Goal: Task Accomplishment & Management: Complete application form

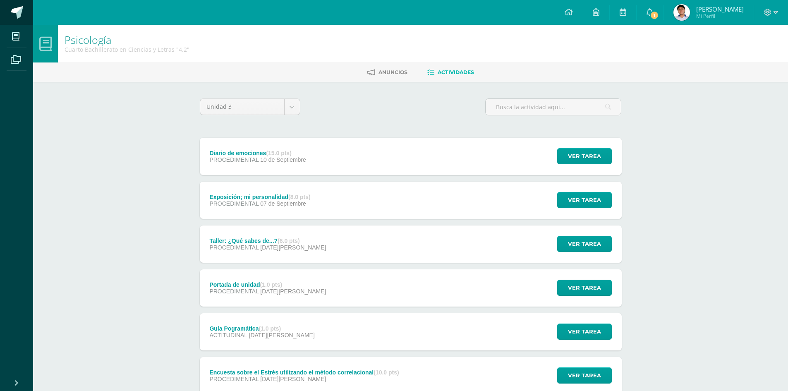
click at [11, 13] on span at bounding box center [17, 12] width 12 height 12
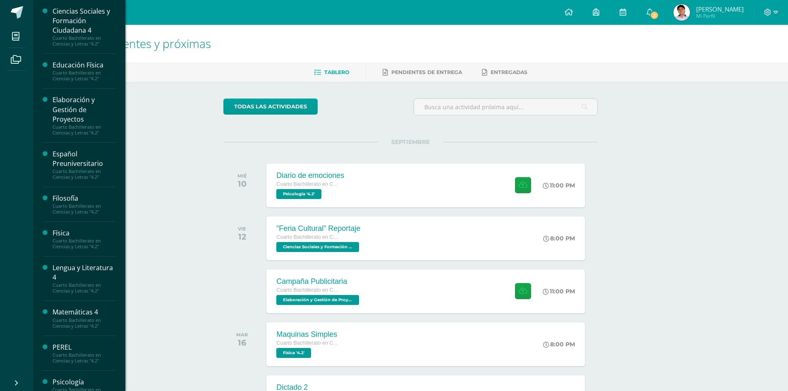
click at [655, 189] on div "Actividades recientes y próximas Tablero Pendientes de entrega Entregadas todas…" at bounding box center [410, 274] width 755 height 499
click at [0, 88] on ul "Mis cursos Archivos" at bounding box center [16, 199] width 33 height 348
click at [422, 182] on div "Diario de emociones Cuarto Bachillerato en Ciencias y Letras Psicología '4.2' 1…" at bounding box center [425, 185] width 321 height 44
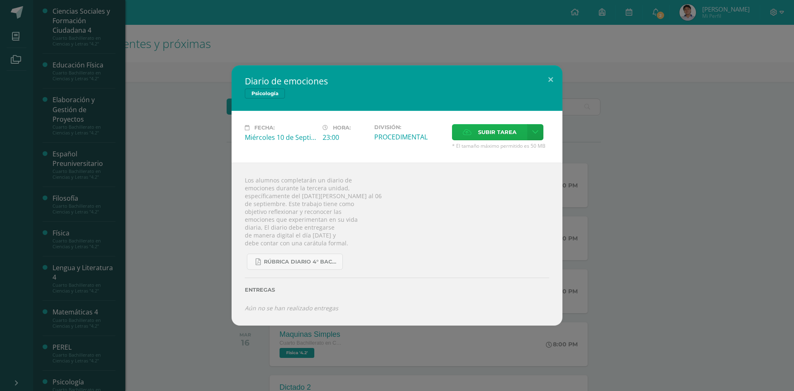
click at [493, 135] on span "Subir tarea" at bounding box center [497, 131] width 38 height 15
click at [0, 0] on input "Subir tarea" at bounding box center [0, 0] width 0 height 0
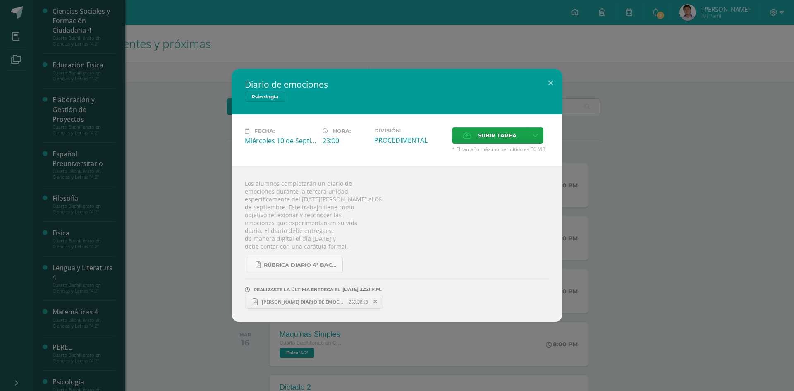
click at [335, 306] on link "Javier Castillo DIARIO DE EMOCIONES.pdf 259.38KB" at bounding box center [314, 301] width 138 height 14
click at [546, 87] on button at bounding box center [551, 83] width 24 height 28
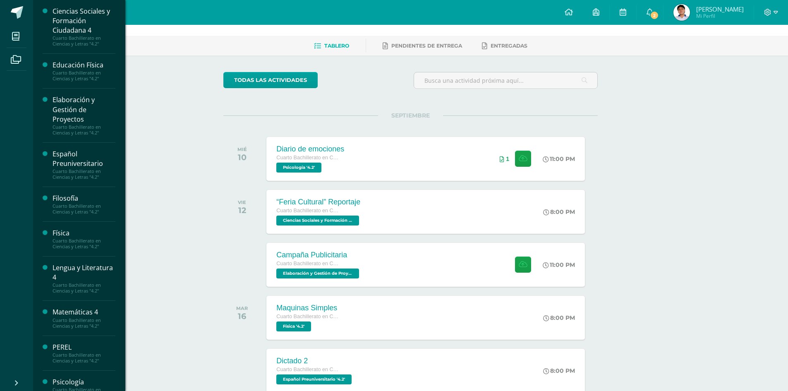
scroll to position [41, 0]
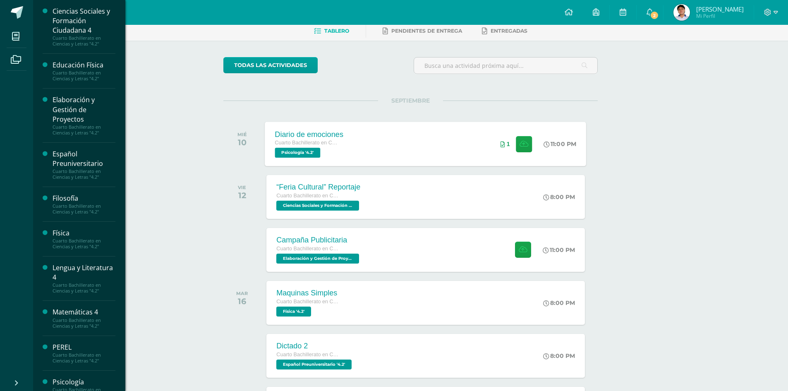
click at [416, 160] on div "Diario de emociones Cuarto Bachillerato en Ciencias y Letras Psicología '4.2' 1…" at bounding box center [425, 144] width 321 height 44
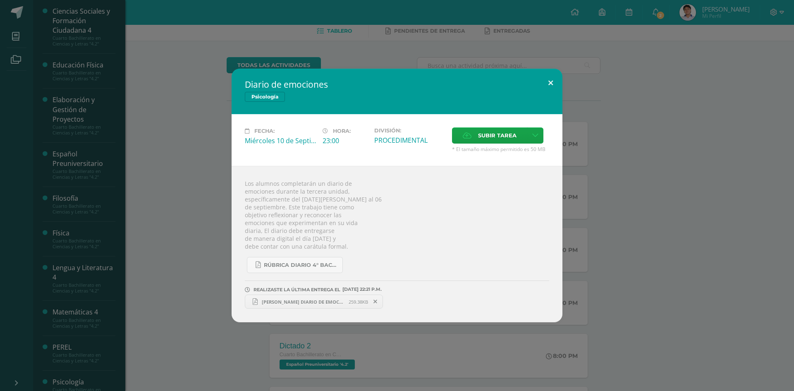
click at [555, 87] on button at bounding box center [551, 83] width 24 height 28
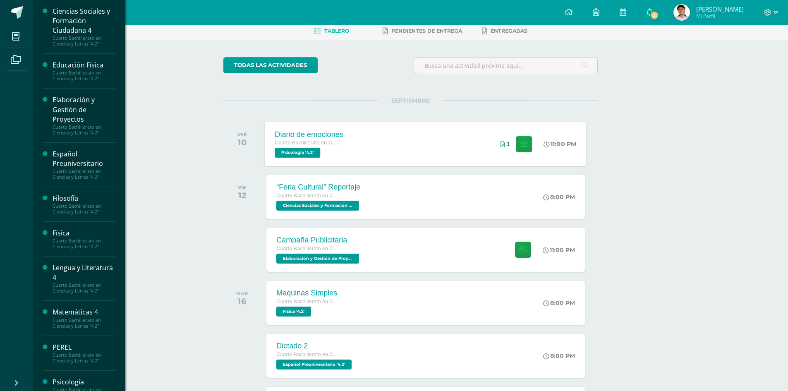
click at [431, 134] on div "Diario de emociones Cuarto Bachillerato en Ciencias y Letras Psicología '4.2' 1…" at bounding box center [425, 144] width 321 height 44
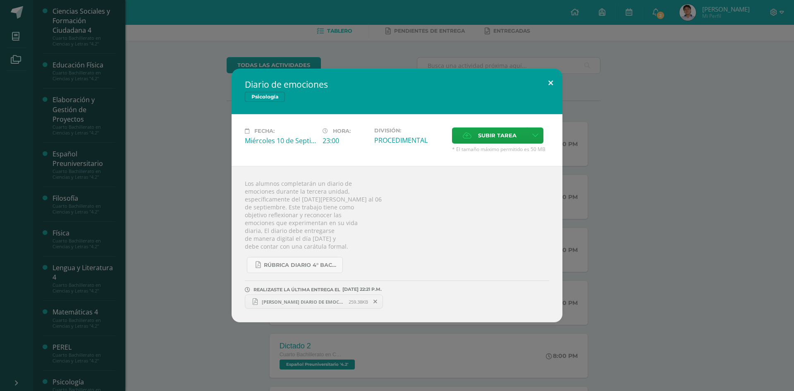
click at [547, 87] on button at bounding box center [551, 83] width 24 height 28
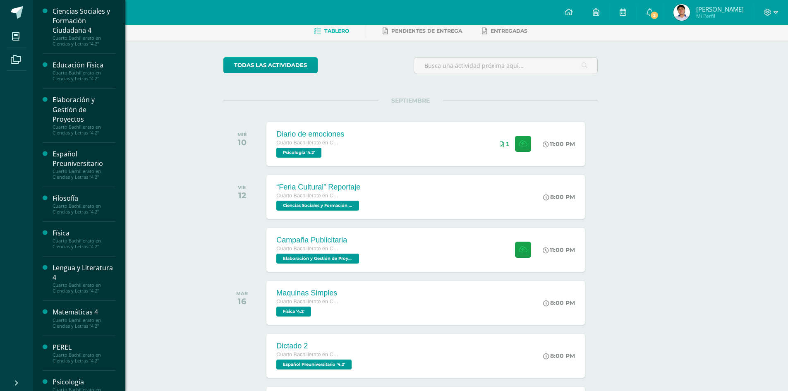
click at [659, 12] on span "2" at bounding box center [654, 15] width 9 height 9
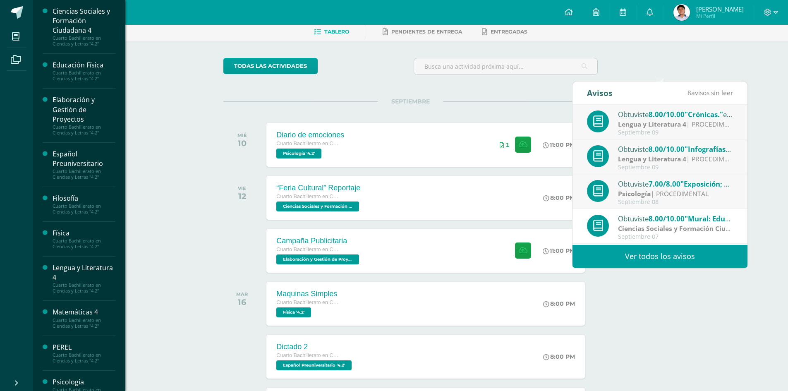
scroll to position [0, 0]
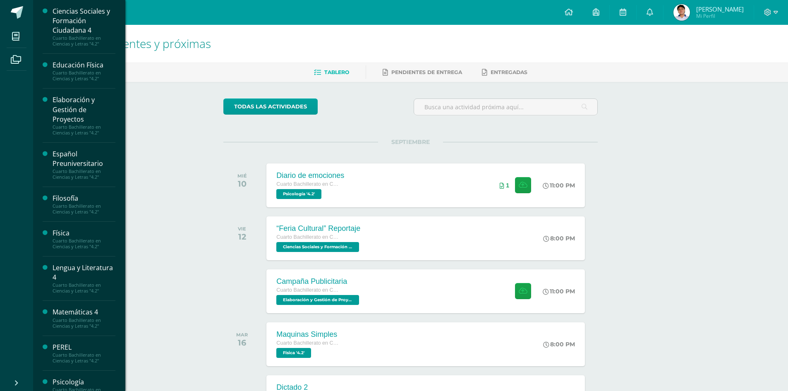
click at [0, 85] on ul "Mis cursos Archivos" at bounding box center [16, 199] width 33 height 348
click at [394, 170] on div "Diario de emociones Cuarto Bachillerato en Ciencias y Letras Psicología '4.2' 1…" at bounding box center [425, 185] width 321 height 44
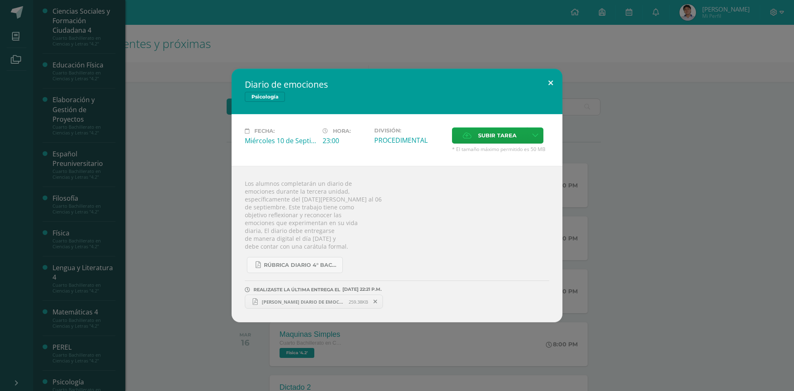
drag, startPoint x: 552, startPoint y: 86, endPoint x: 706, endPoint y: 7, distance: 173.1
click at [553, 86] on button at bounding box center [551, 83] width 24 height 28
